Goal: Information Seeking & Learning: Check status

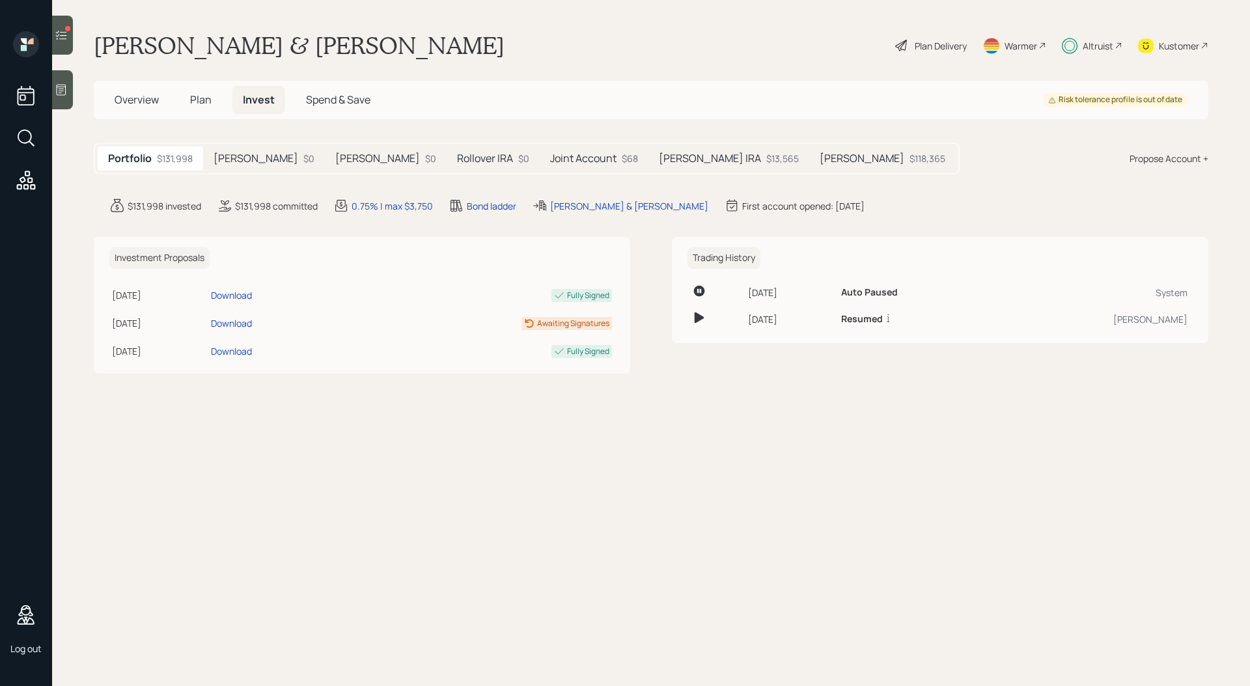
click at [269, 154] on h5 "[PERSON_NAME]" at bounding box center [256, 158] width 85 height 12
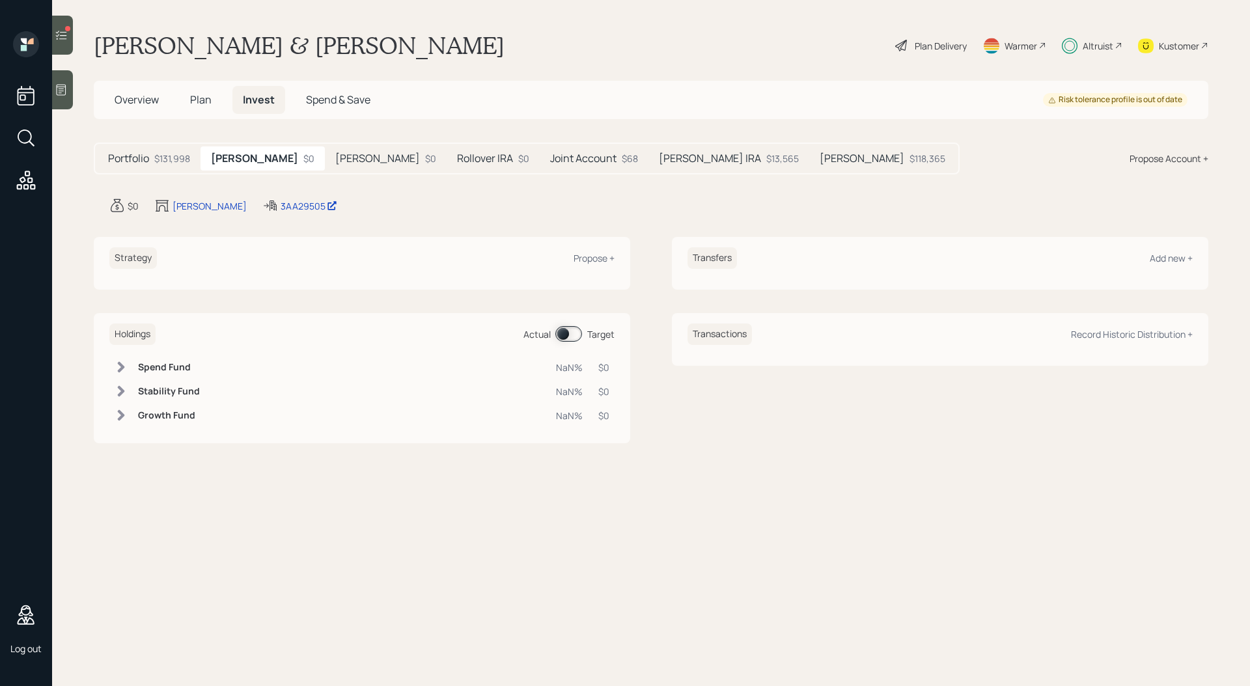
click at [352, 156] on h5 "[PERSON_NAME]" at bounding box center [377, 158] width 85 height 12
click at [457, 159] on h5 "Rollover IRA" at bounding box center [485, 158] width 56 height 12
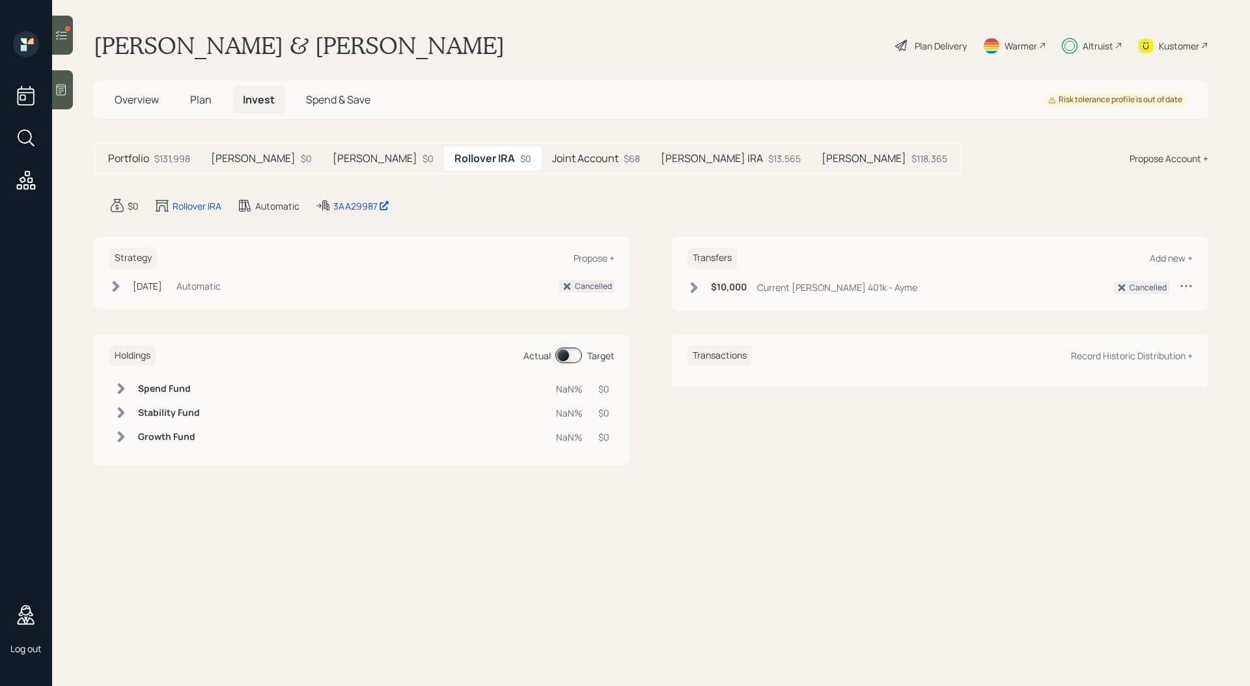
click at [552, 161] on h5 "Joint Account" at bounding box center [585, 158] width 66 height 12
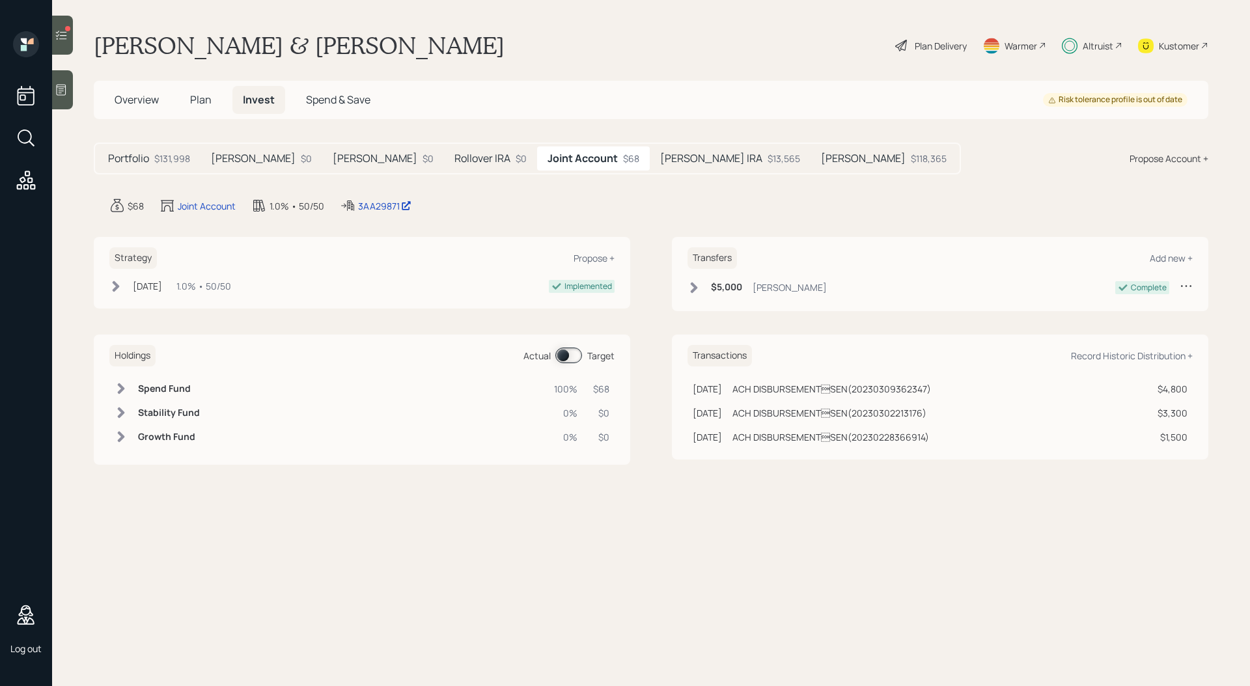
click at [660, 162] on h5 "[PERSON_NAME] IRA" at bounding box center [711, 158] width 102 height 12
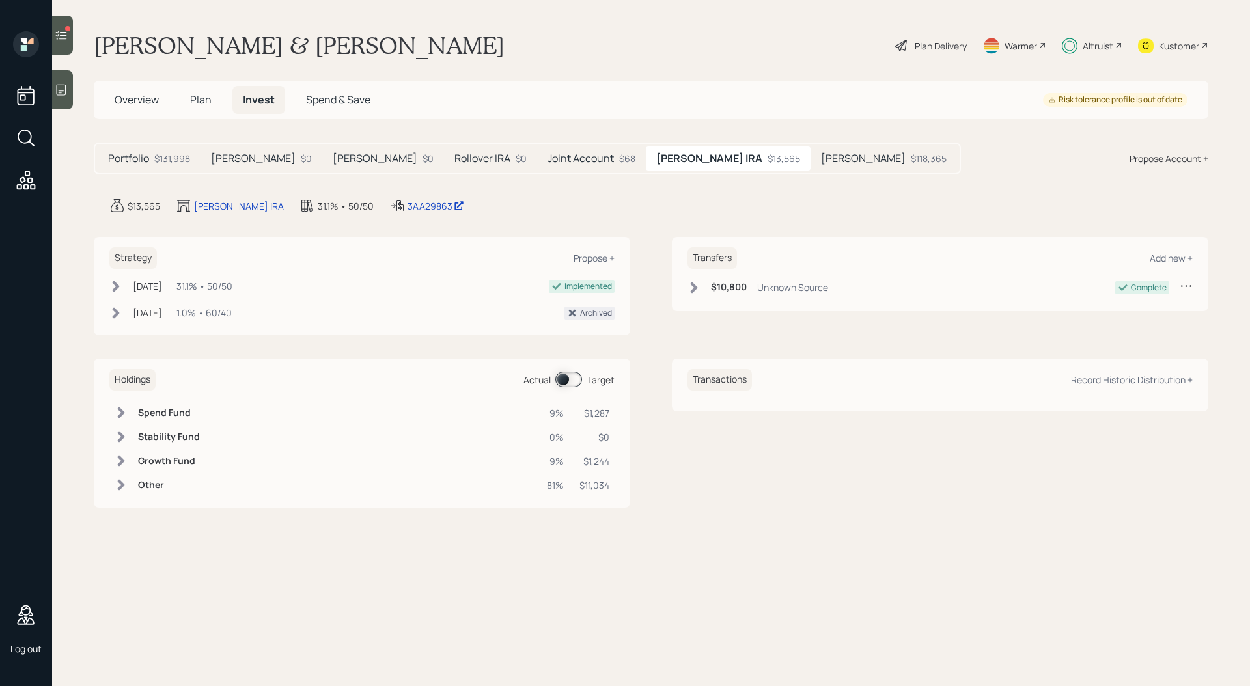
click at [821, 161] on h5 "[PERSON_NAME]" at bounding box center [863, 158] width 85 height 12
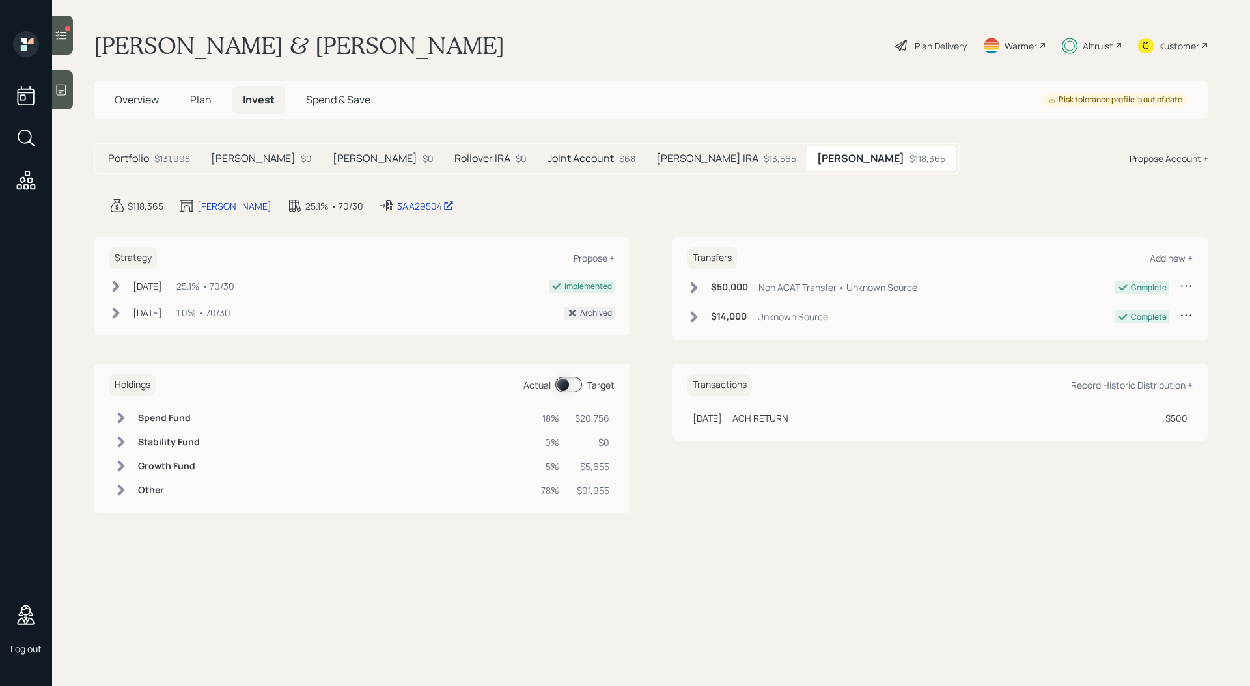
click at [676, 161] on div "[PERSON_NAME] IRA $13,565" at bounding box center [726, 158] width 161 height 24
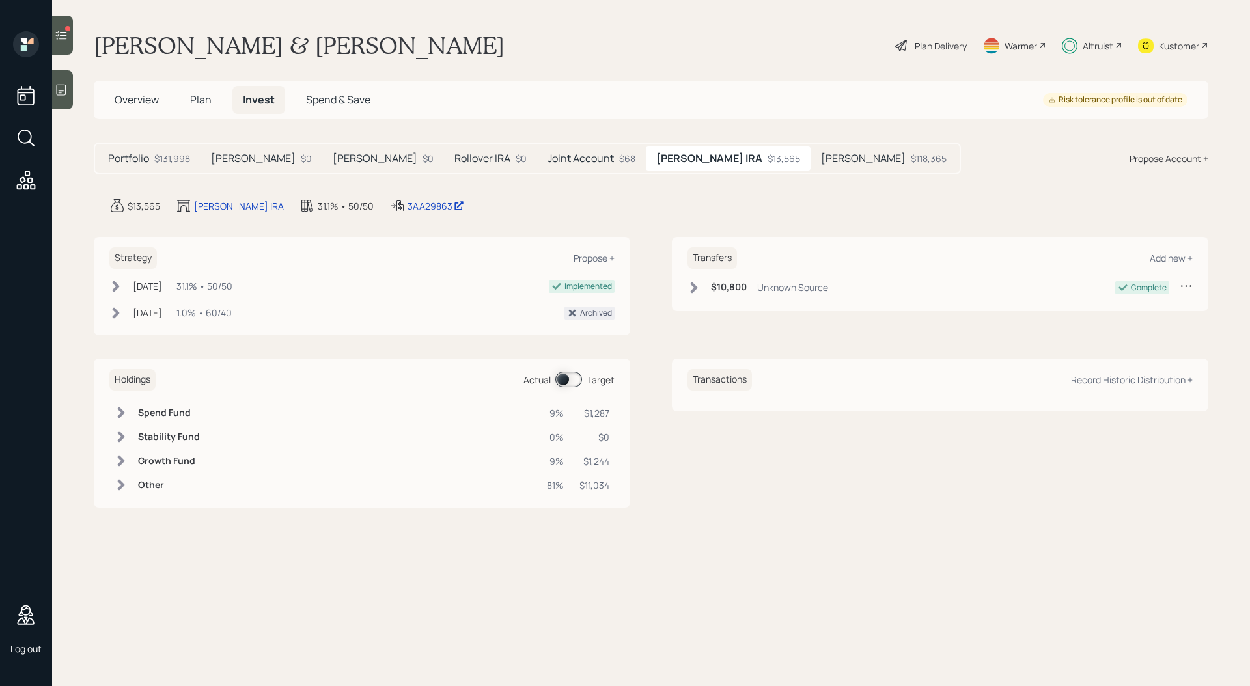
click at [537, 149] on div "Joint Account $68" at bounding box center [591, 158] width 109 height 24
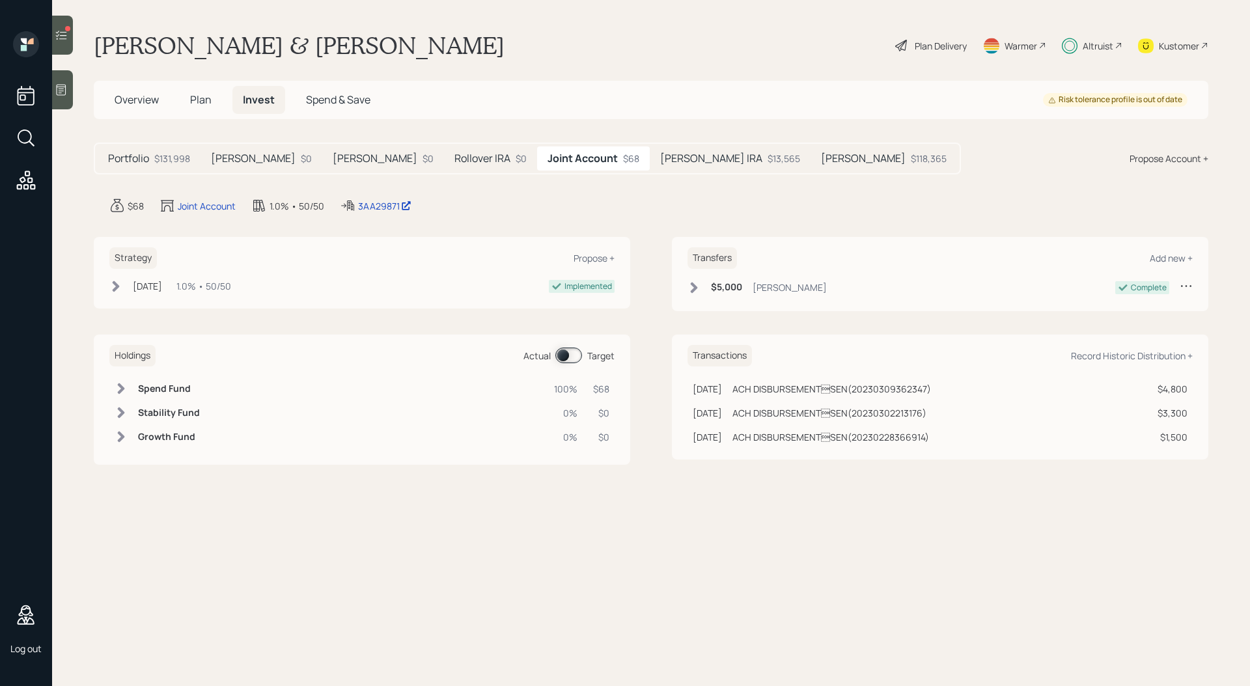
click at [454, 155] on h5 "Rollover IRA" at bounding box center [482, 158] width 56 height 12
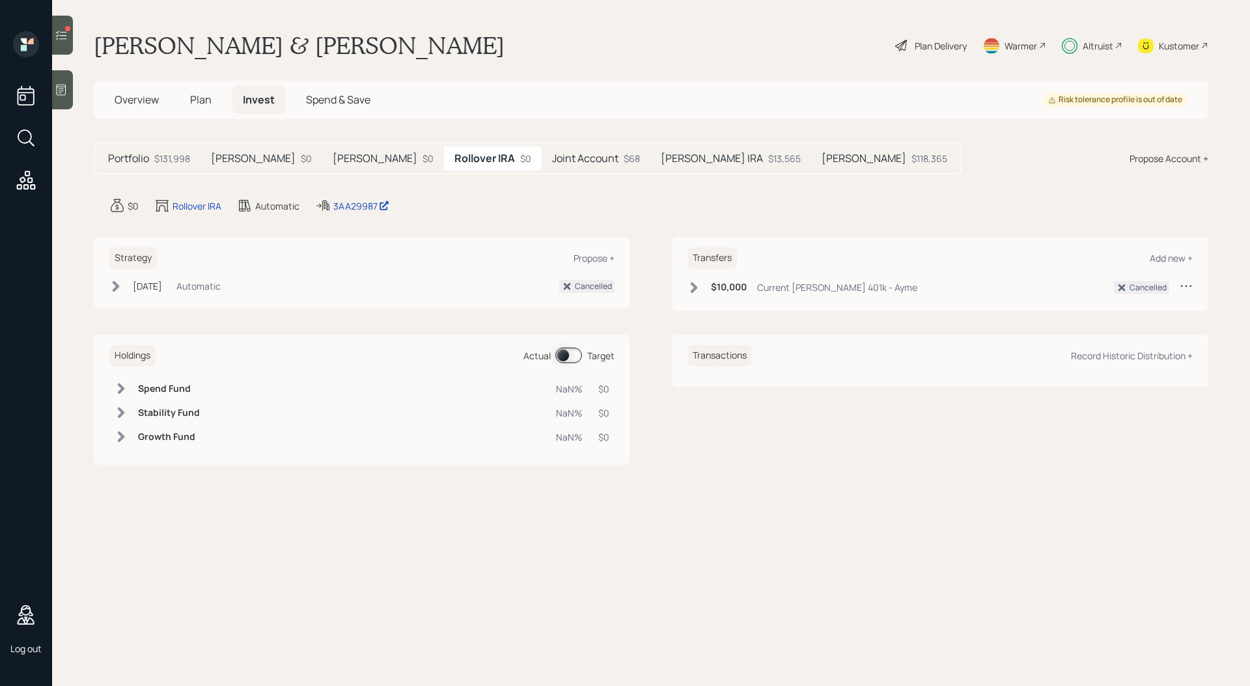
click at [363, 154] on h5 "[PERSON_NAME]" at bounding box center [375, 158] width 85 height 12
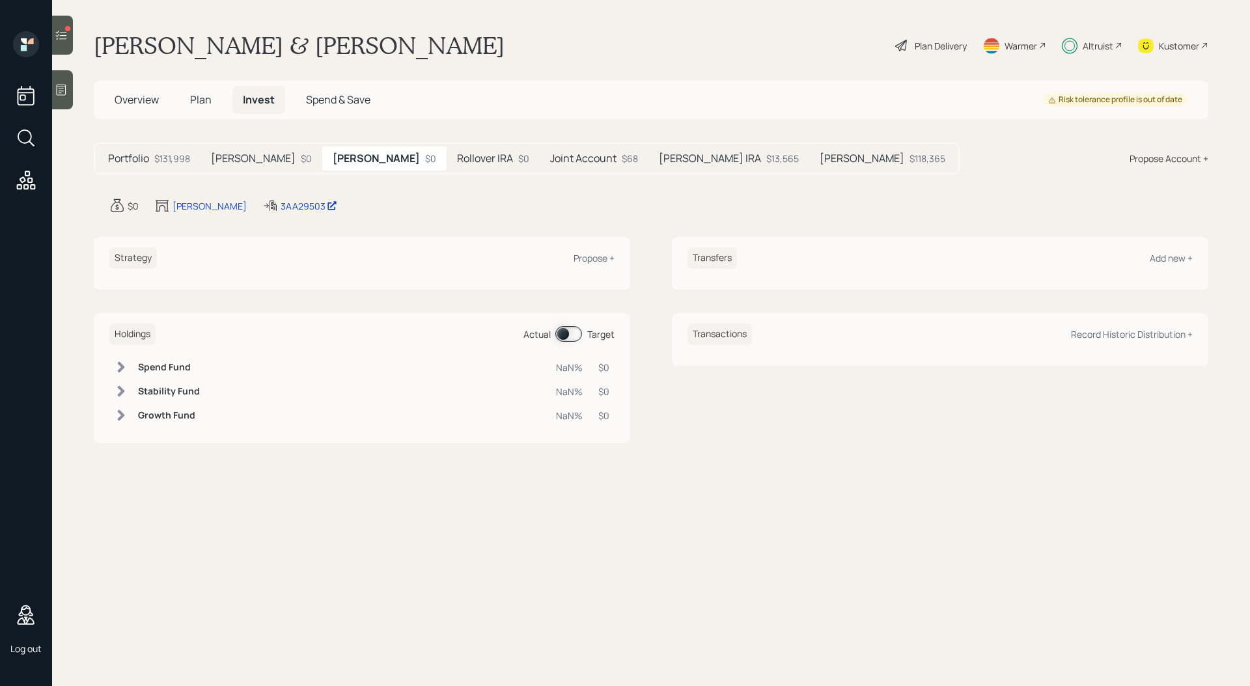
click at [256, 154] on h5 "[PERSON_NAME]" at bounding box center [253, 158] width 85 height 12
click at [354, 159] on h5 "[PERSON_NAME]" at bounding box center [377, 158] width 85 height 12
click at [457, 159] on h5 "Rollover IRA" at bounding box center [485, 158] width 56 height 12
